Goal: Complete application form: Complete application form

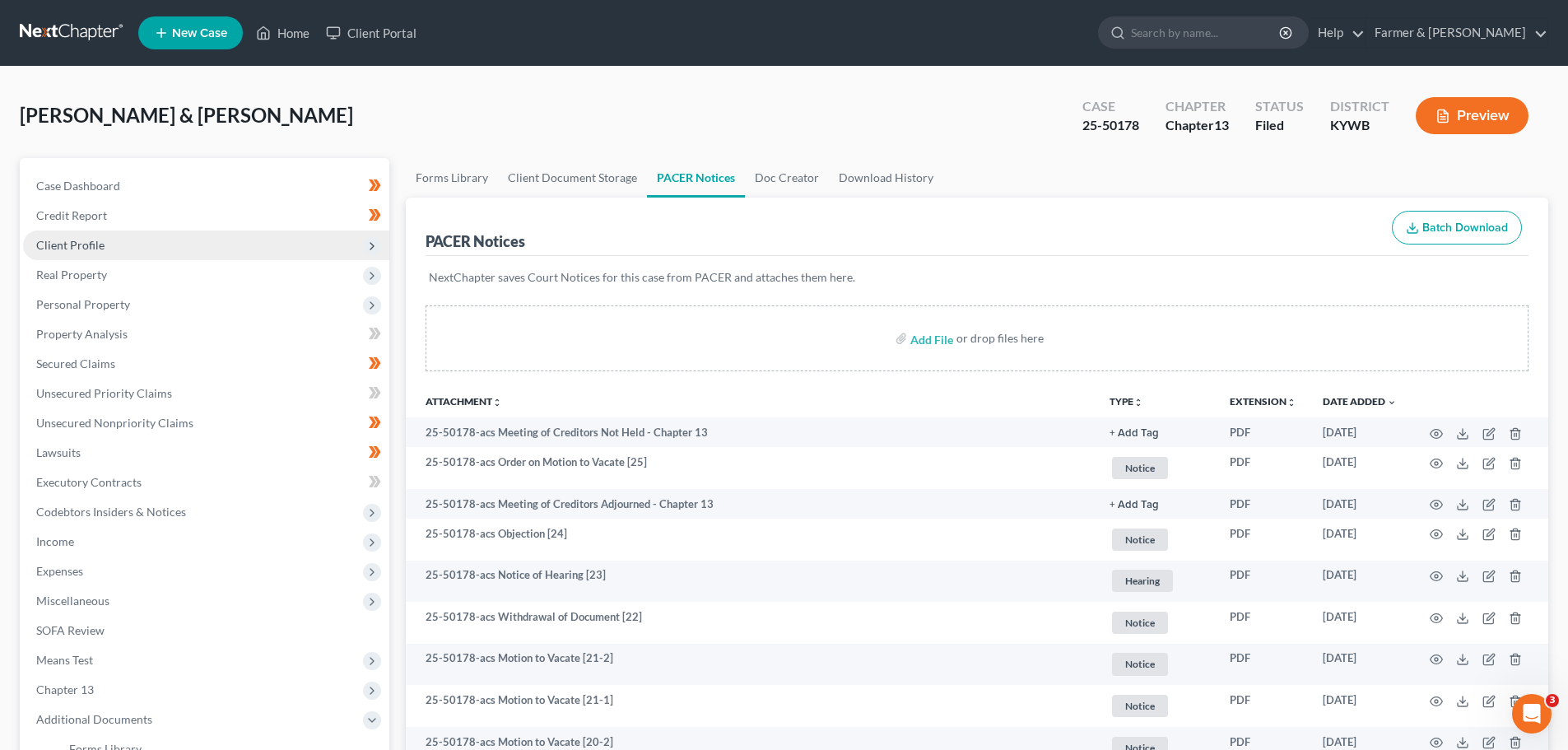
click at [80, 238] on span "Client Profile" at bounding box center [70, 245] width 69 height 14
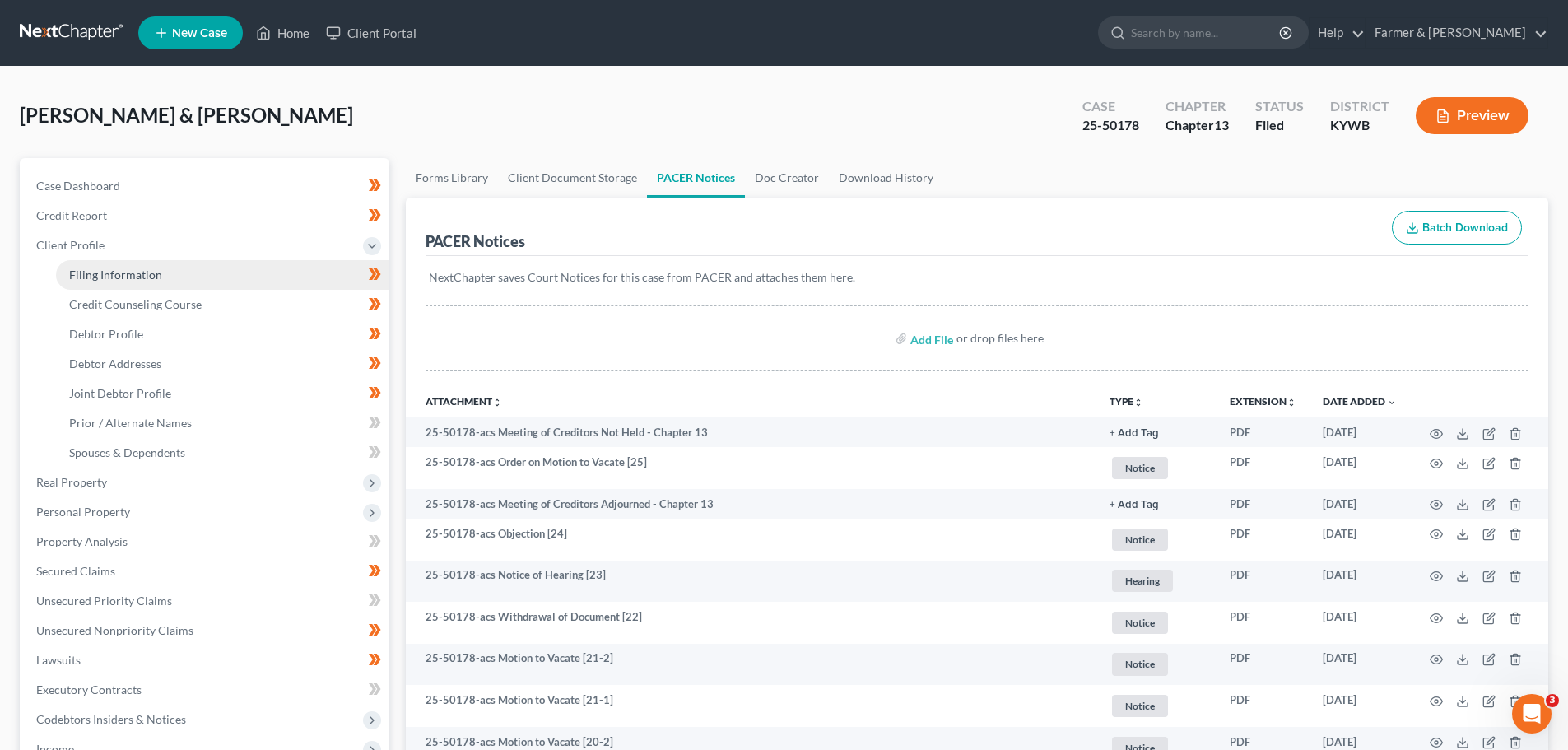
click at [127, 275] on span "Filing Information" at bounding box center [115, 275] width 93 height 14
select select "1"
select select "3"
select select "33"
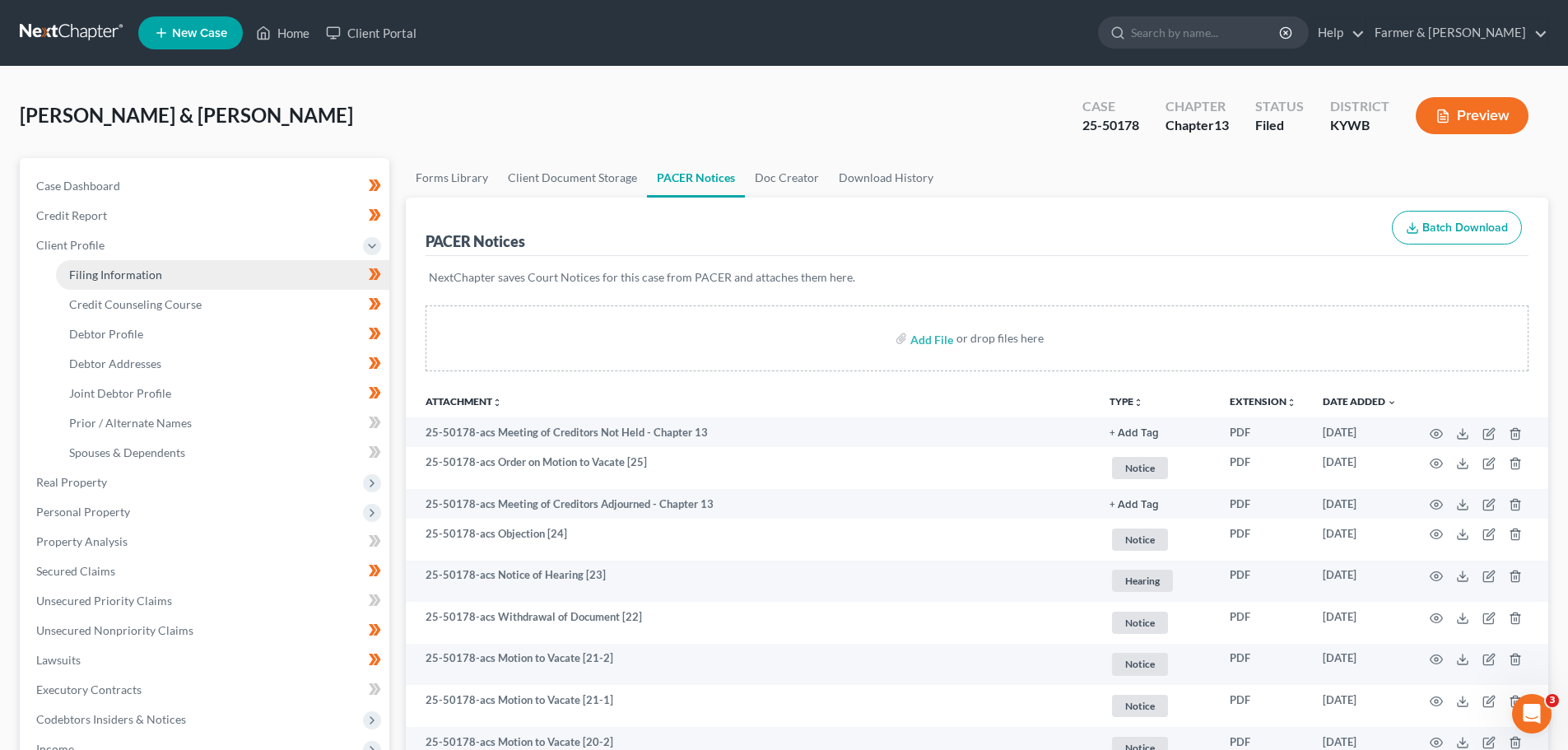
select select "0"
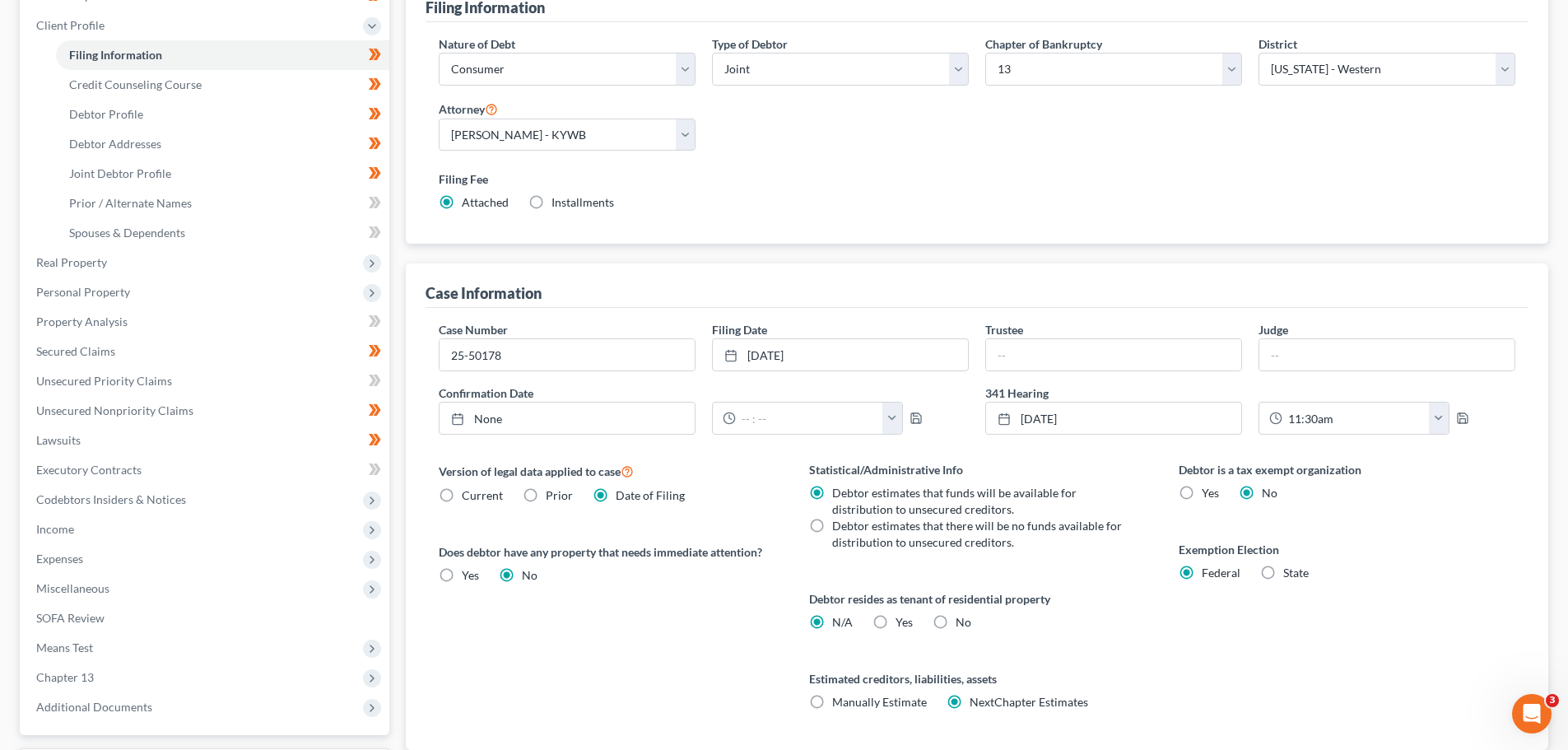
scroll to position [197, 0]
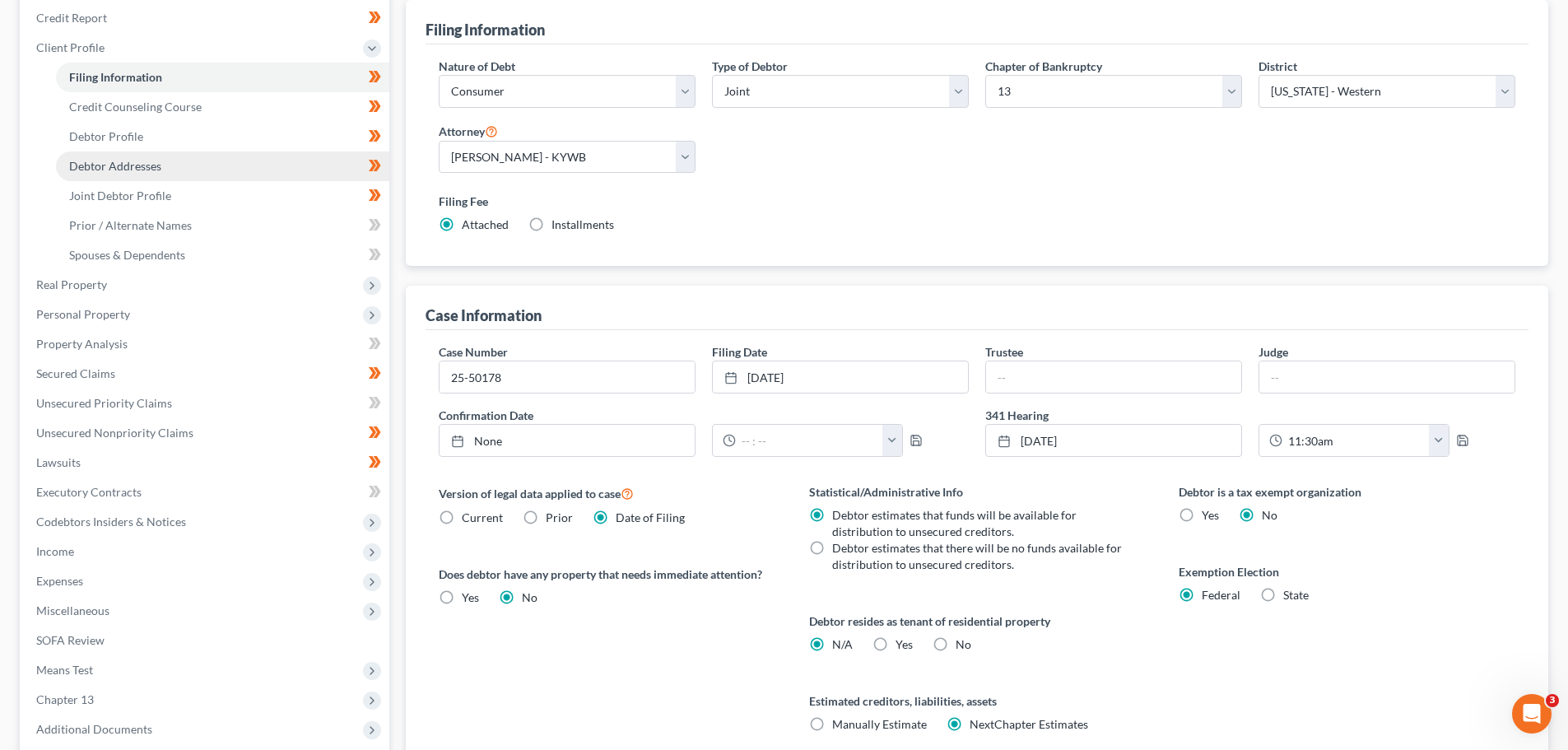
click at [109, 172] on span "Debtor Addresses" at bounding box center [115, 166] width 93 height 14
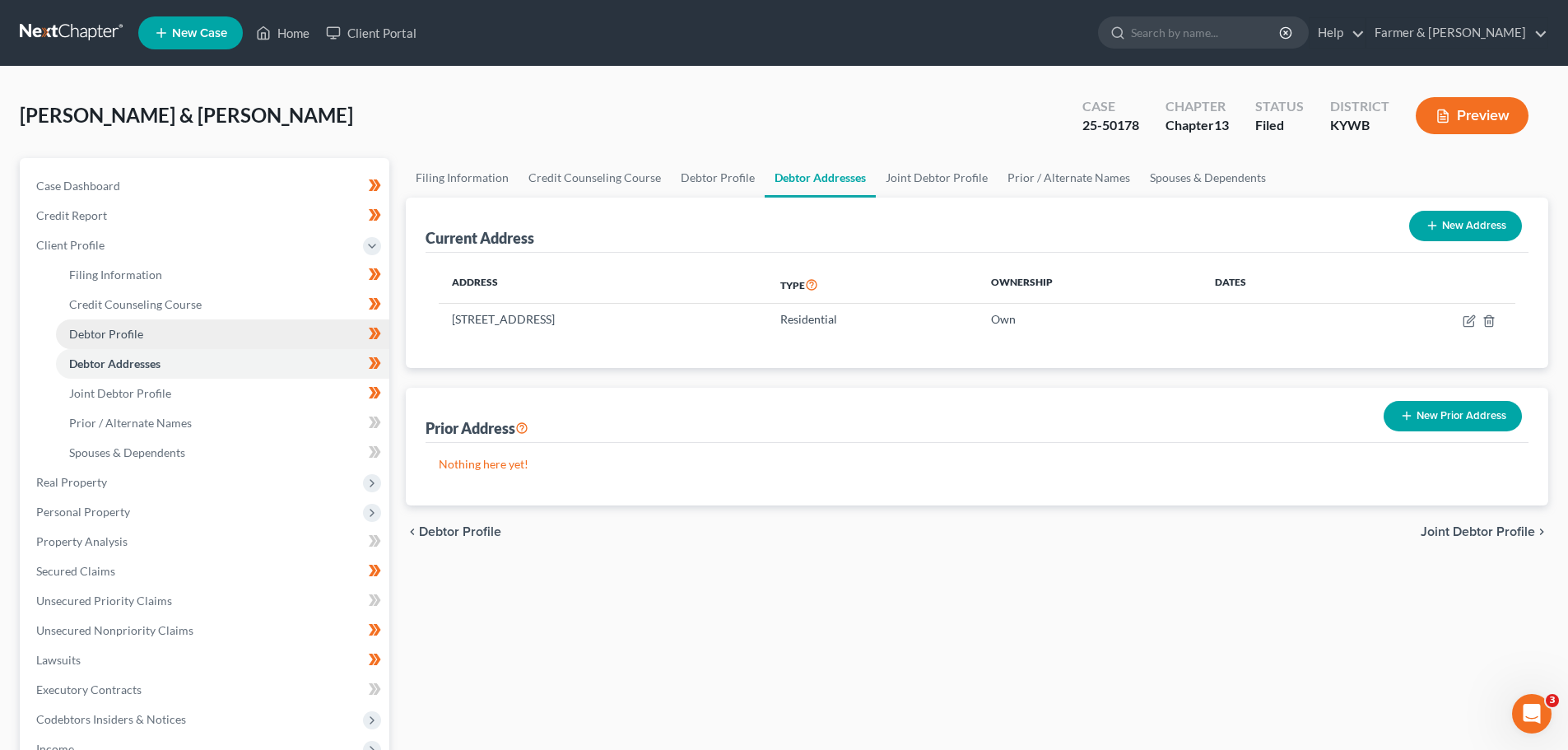
click at [123, 329] on span "Debtor Profile" at bounding box center [106, 334] width 74 height 14
select select "1"
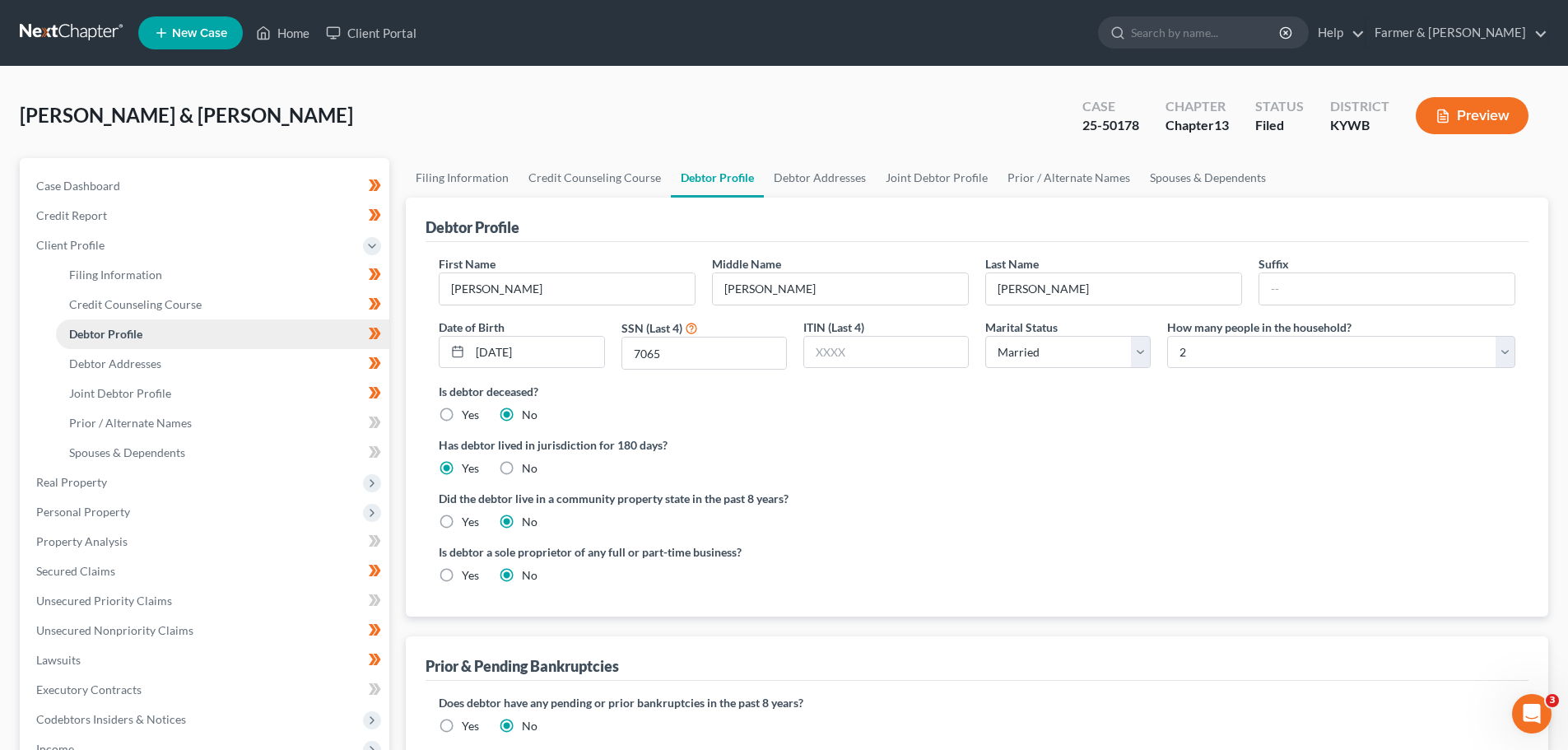
radio input "true"
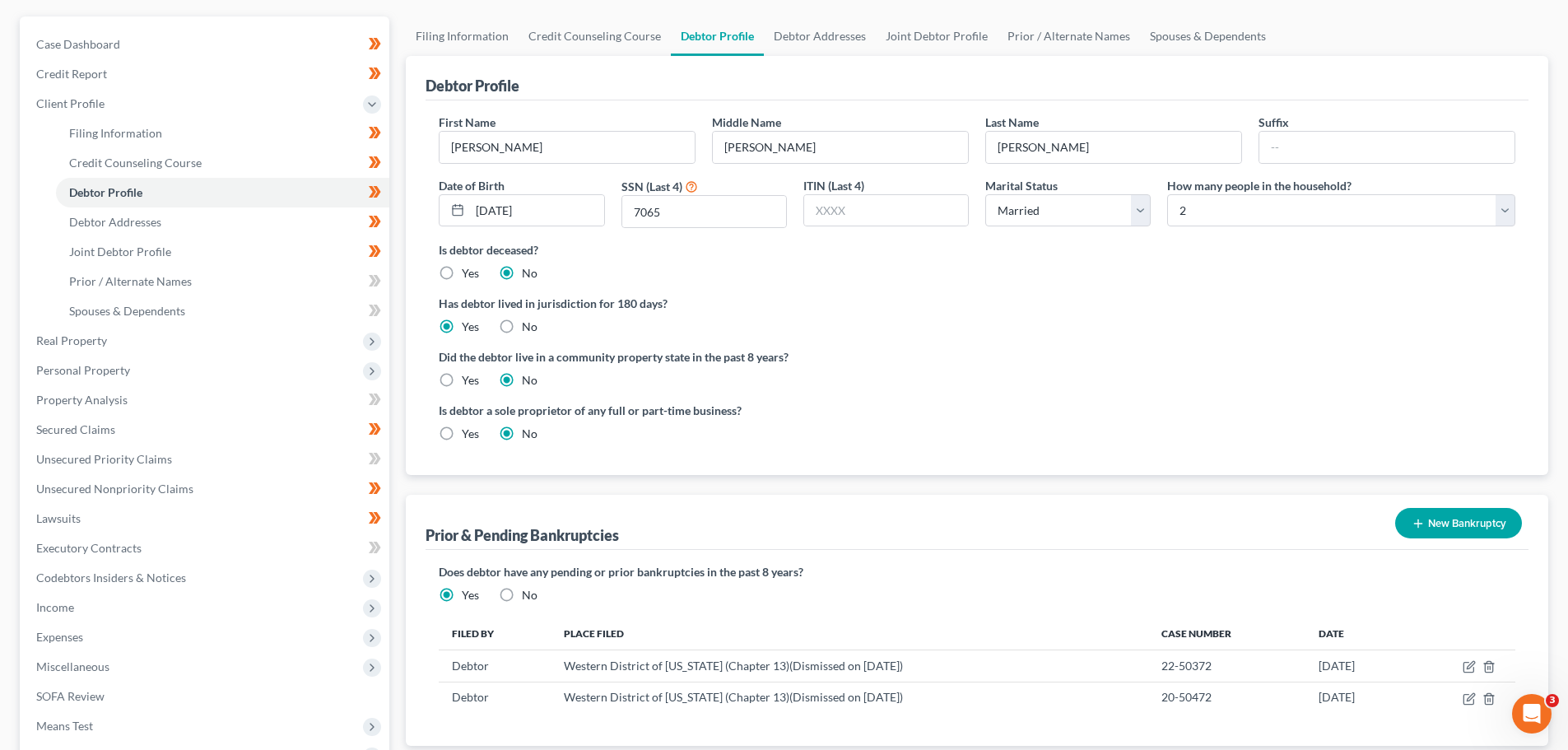
scroll to position [247, 0]
